Goal: Task Accomplishment & Management: Complete application form

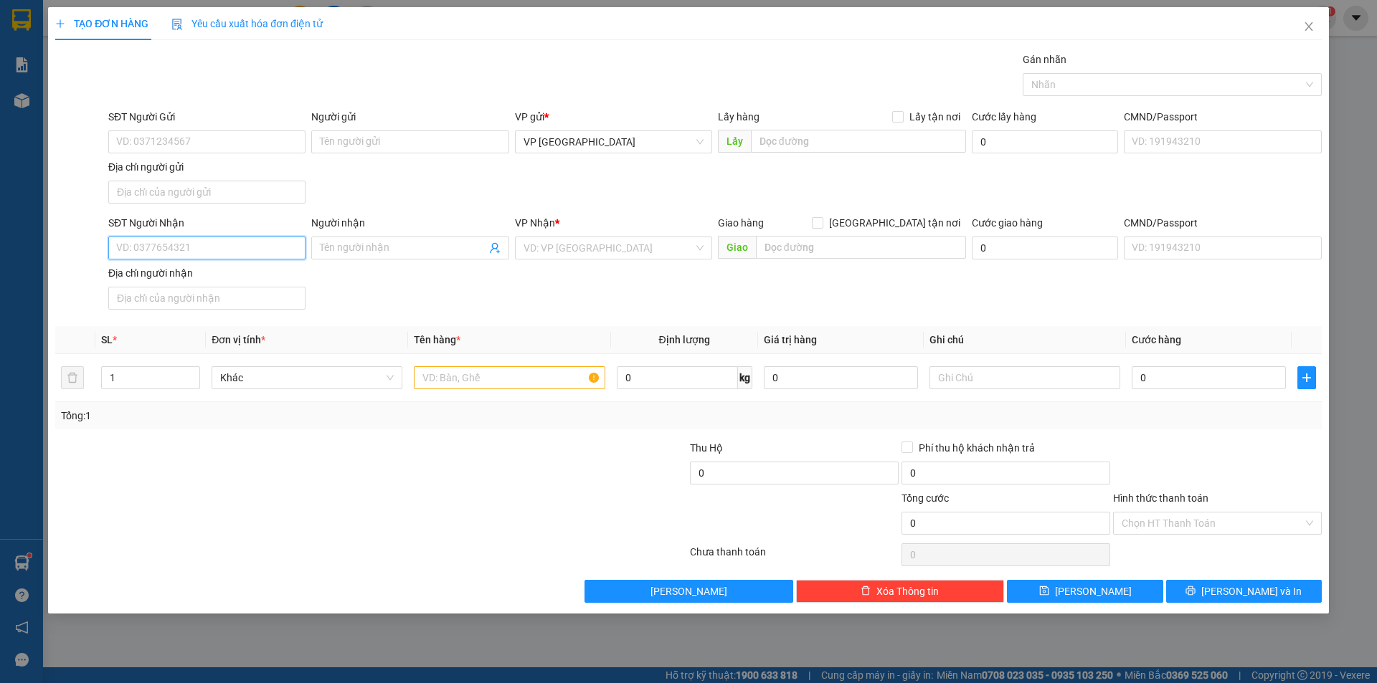
click at [262, 239] on input "SĐT Người Nhận" at bounding box center [206, 248] width 197 height 23
click at [258, 277] on div "0937431234 - [GEOGRAPHIC_DATA]" at bounding box center [207, 277] width 180 height 16
type input "0937431234"
type input "ĐỨC ANH"
type input "0937431234"
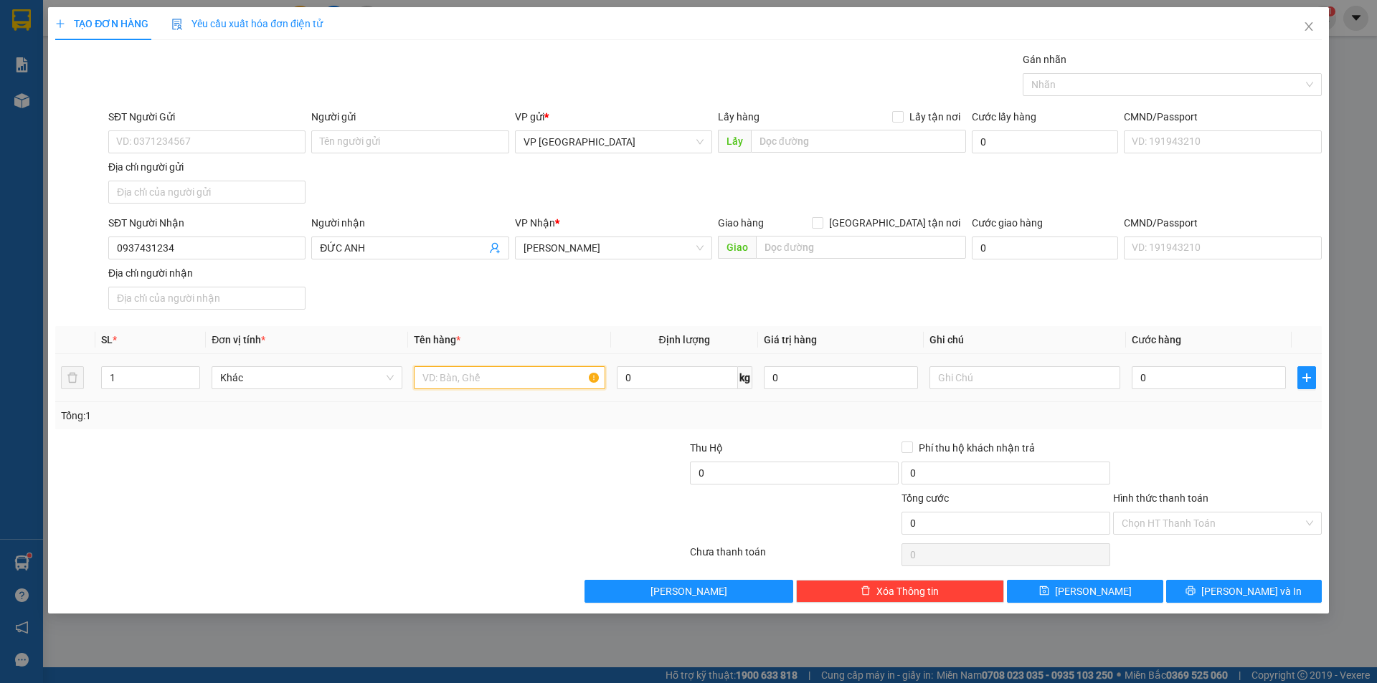
click at [505, 370] on input "text" at bounding box center [509, 377] width 191 height 23
type input "1 BAO XANH"
click at [1215, 376] on input "0" at bounding box center [1208, 377] width 154 height 23
type input "87"
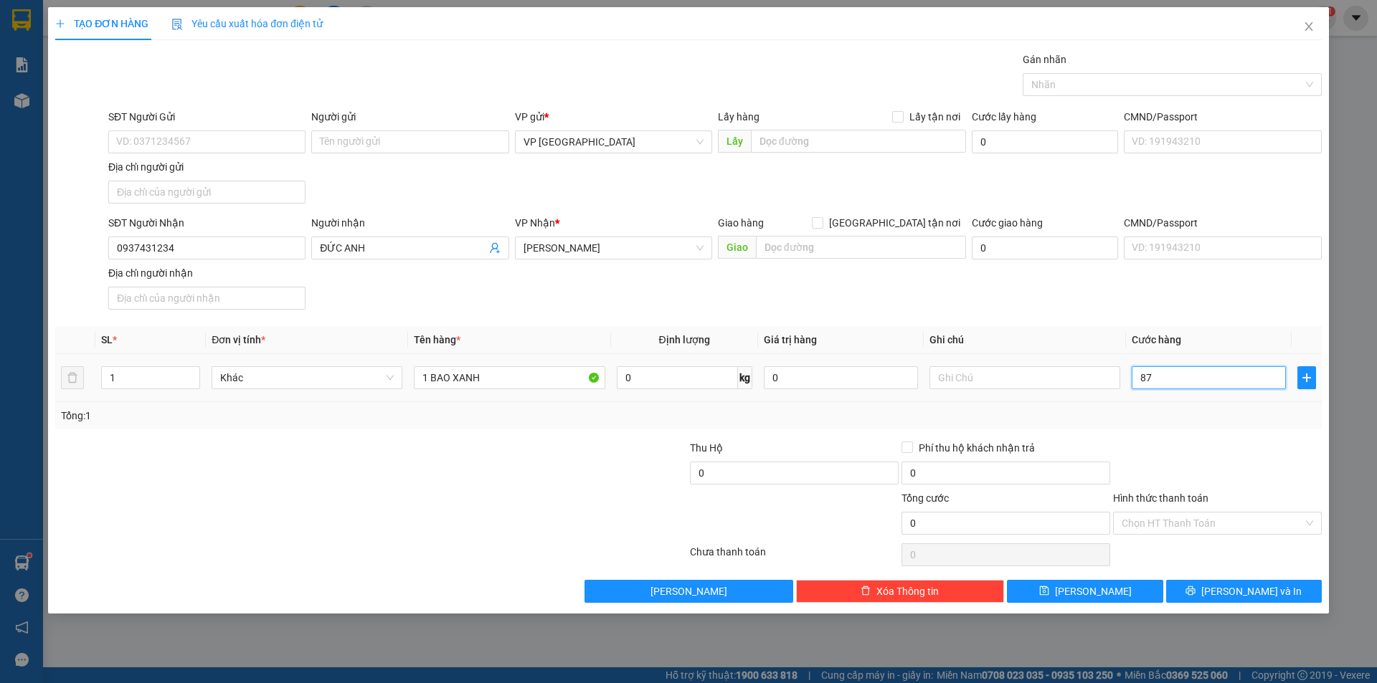
type input "87"
type input "8"
type input "80"
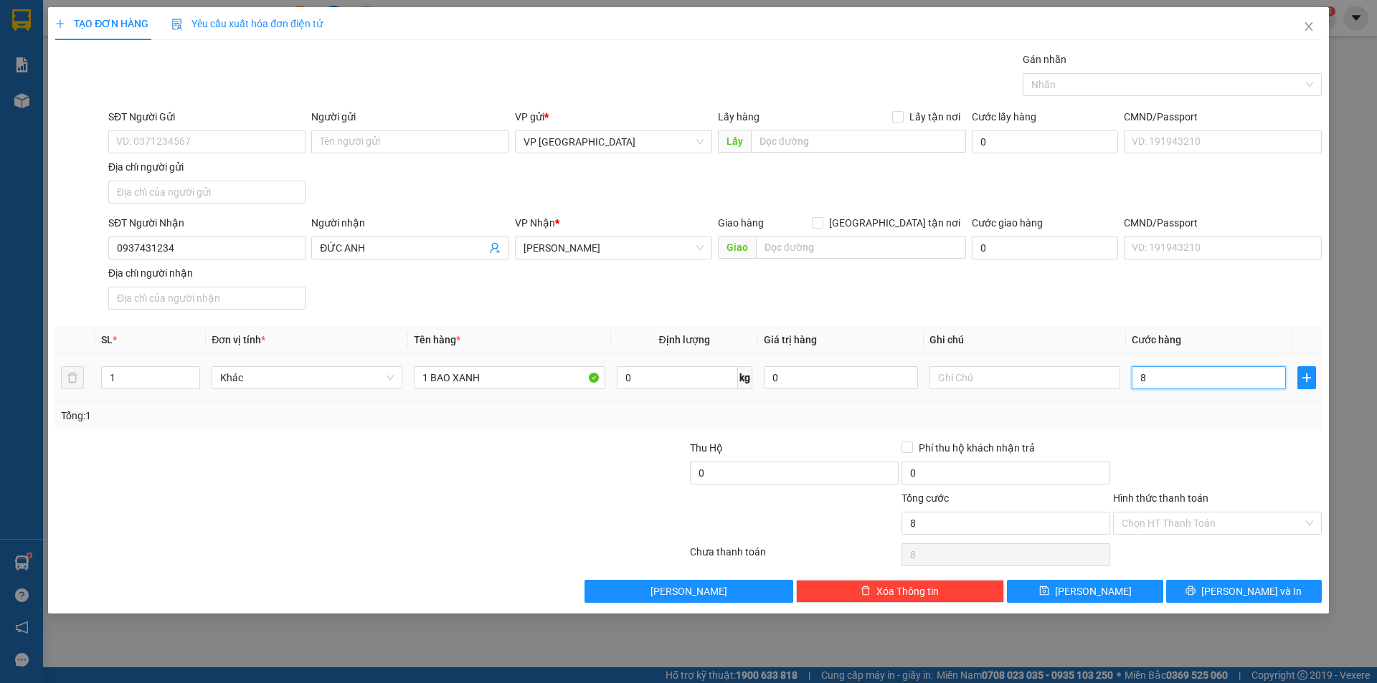
type input "80"
type input "80.000"
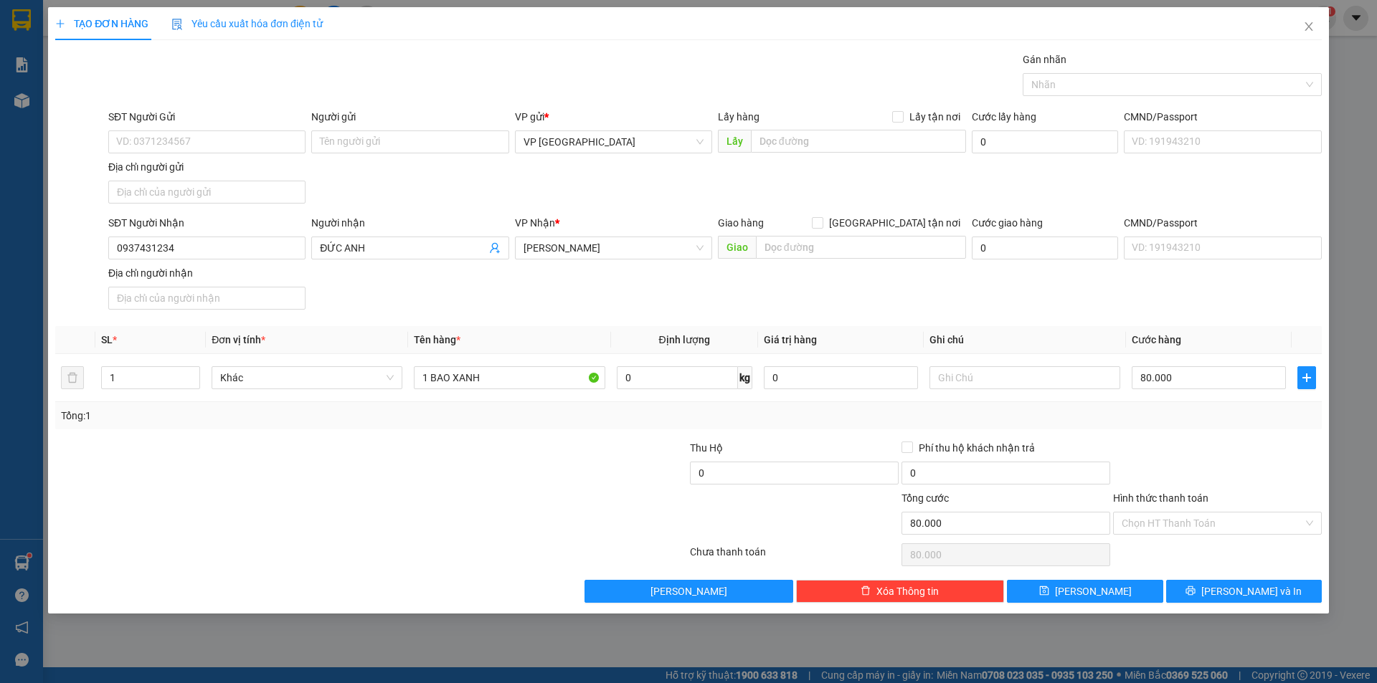
click at [1278, 450] on div at bounding box center [1217, 465] width 212 height 50
click at [1195, 597] on span "printer" at bounding box center [1190, 591] width 10 height 11
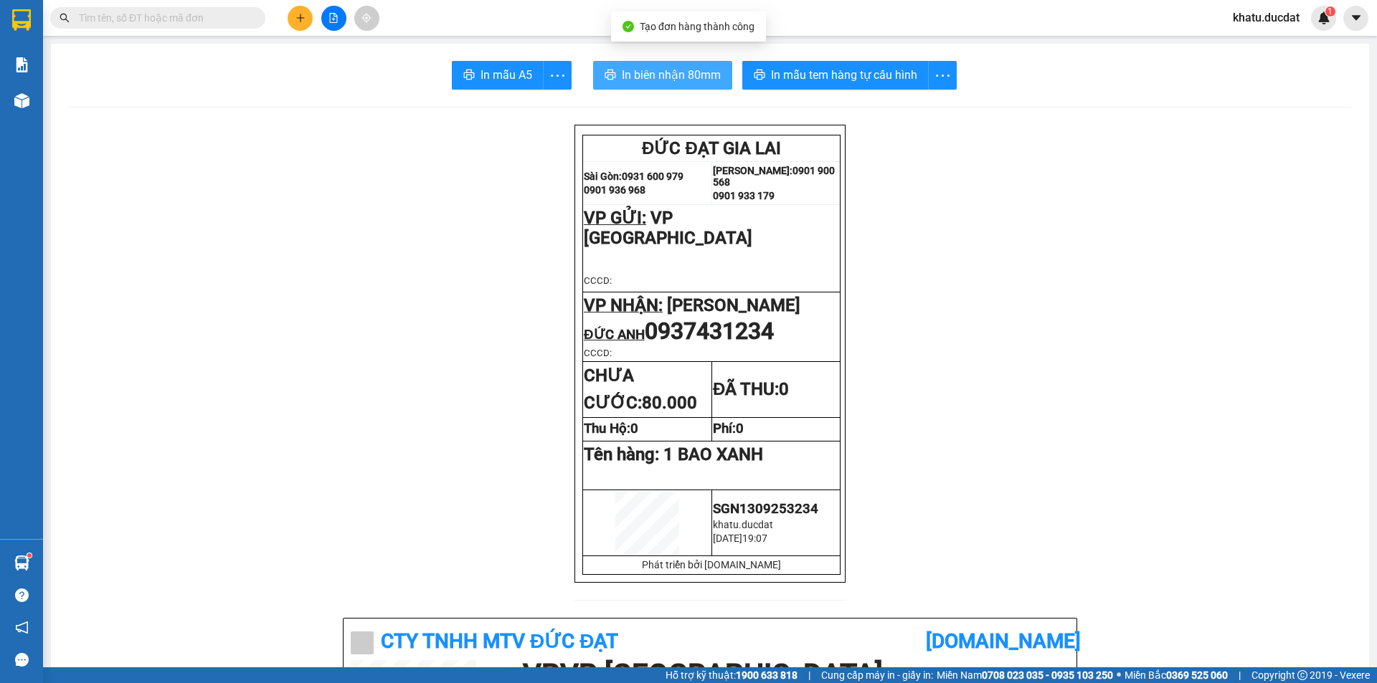
click at [693, 77] on span "In biên nhận 80mm" at bounding box center [671, 75] width 99 height 18
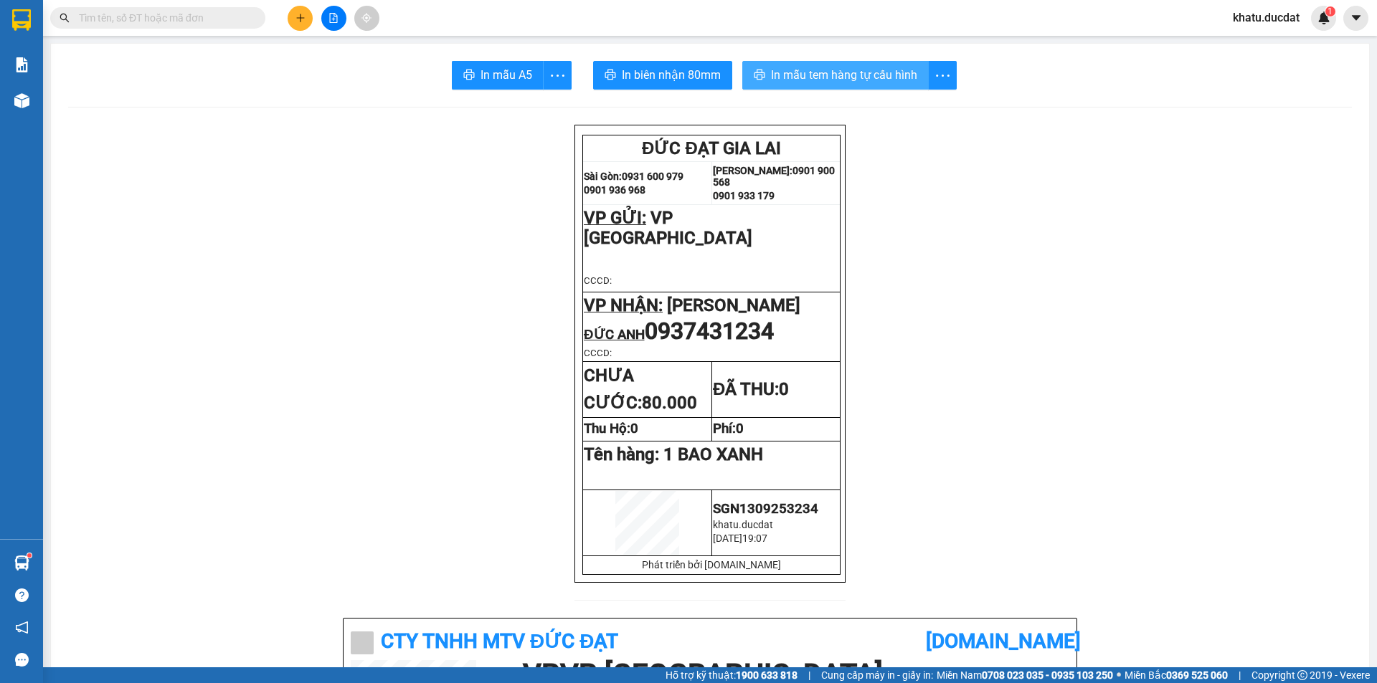
click at [807, 68] on span "In mẫu tem hàng tự cấu hình" at bounding box center [844, 75] width 146 height 18
